Goal: Register for event/course

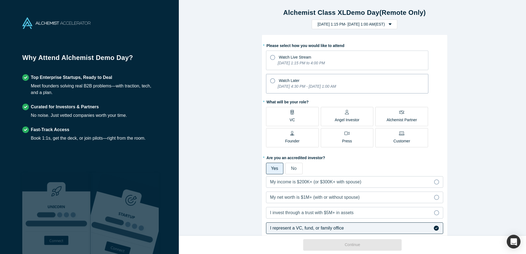
click at [270, 81] on icon at bounding box center [272, 80] width 5 height 5
click at [0, 0] on input "Watch Later [DATE] 4:30 PM - [DATE] 1:00 AM" at bounding box center [0, 0] width 0 height 0
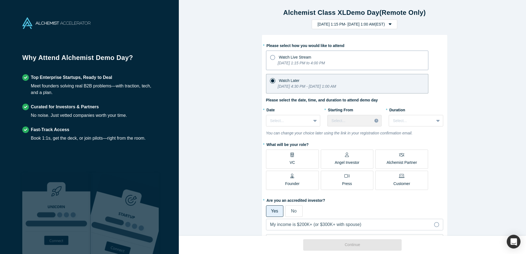
click at [271, 55] on icon at bounding box center [272, 57] width 5 height 5
click at [0, 0] on input "Watch Live Stream [DATE] 1:15 PM to 4:00 PM" at bounding box center [0, 0] width 0 height 0
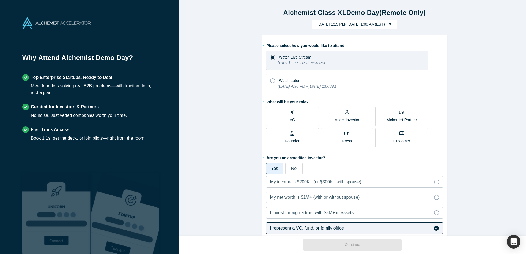
click at [301, 121] on label "VC" at bounding box center [292, 116] width 53 height 19
click at [0, 0] on input "VC" at bounding box center [0, 0] width 0 height 0
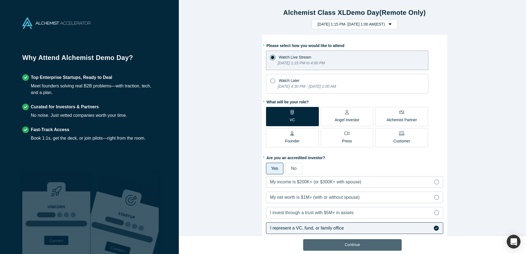
click at [380, 245] on button "Continue" at bounding box center [352, 245] width 99 height 12
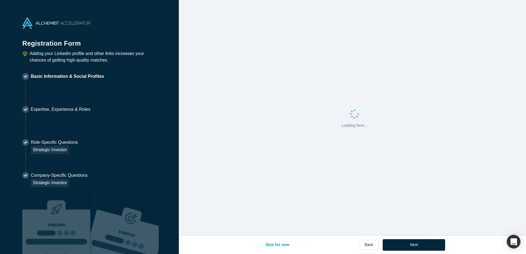
select select "US"
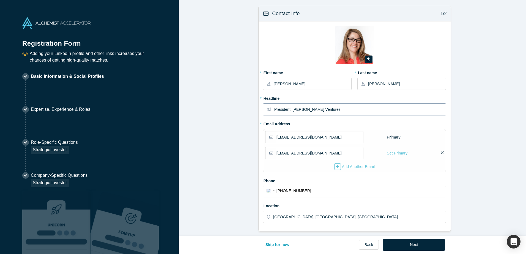
drag, startPoint x: 318, startPoint y: 110, endPoint x: 249, endPoint y: 114, distance: 69.2
click at [249, 114] on form "Contact Info 1/2 Zoom Save Remove Upload New * First name [PERSON_NAME] * Last …" at bounding box center [354, 186] width 351 height 360
type input "Managing Director, Teradyne Ventures"
type input "[PERSON_NAME][EMAIL_ADDRESS][PERSON_NAME][DOMAIN_NAME]"
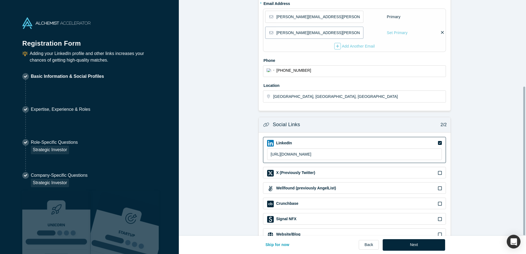
scroll to position [137, 0]
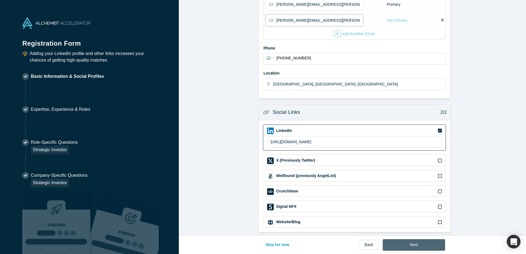
type input "[PERSON_NAME][EMAIL_ADDRESS][PERSON_NAME][DOMAIN_NAME]"
click at [402, 247] on button "Next" at bounding box center [414, 245] width 62 height 12
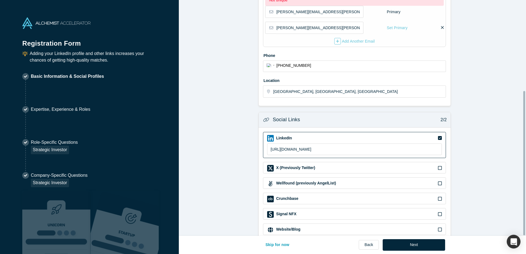
scroll to position [149, 0]
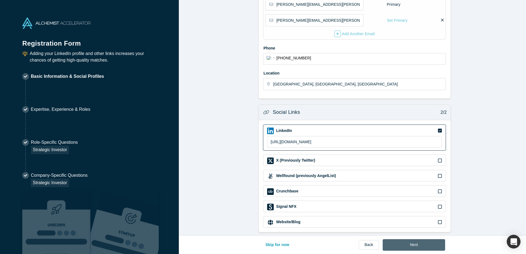
click at [426, 245] on button "Next" at bounding box center [414, 245] width 62 height 12
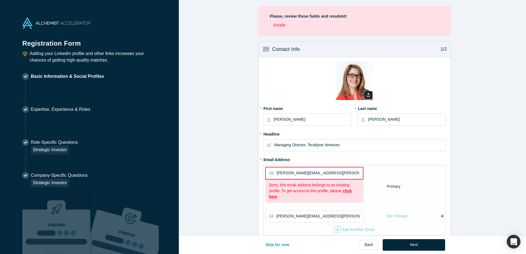
click at [211, 189] on form "Contact Info 1/2 Zoom Save Remove Upload New * First name [PERSON_NAME] * Last …" at bounding box center [354, 235] width 351 height 387
click at [347, 191] on link "click here" at bounding box center [310, 194] width 83 height 10
